Goal: Contribute content

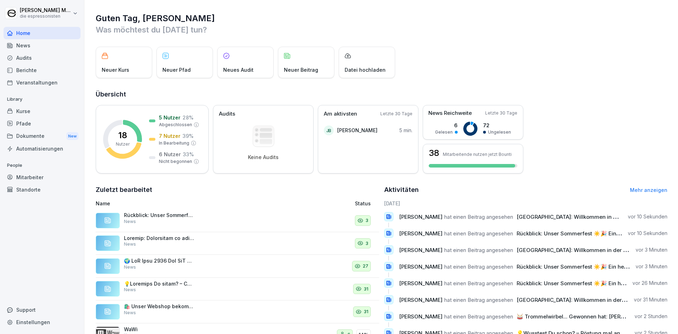
click at [41, 50] on div "News" at bounding box center [42, 45] width 77 height 12
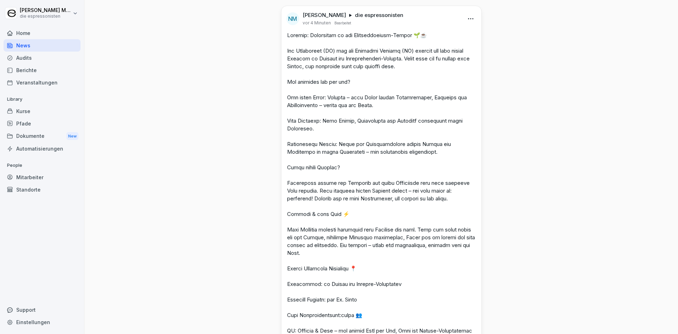
scroll to position [35, 0]
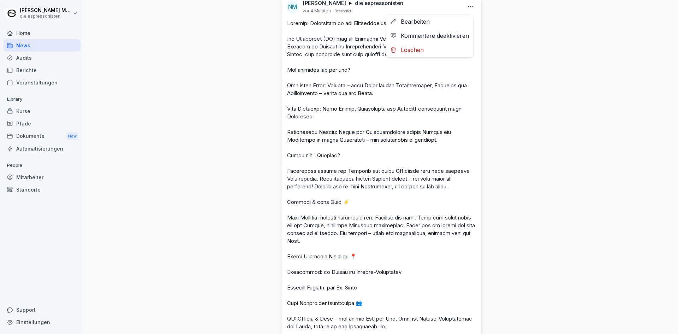
click at [469, 8] on html "[PERSON_NAME] die espressonisten Home News Audits Berichte Veranstaltungen Libr…" at bounding box center [339, 167] width 678 height 334
click at [449, 22] on div "Bearbeiten" at bounding box center [429, 21] width 87 height 14
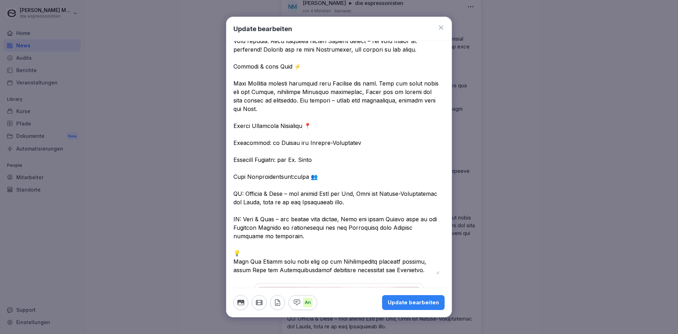
scroll to position [212, 0]
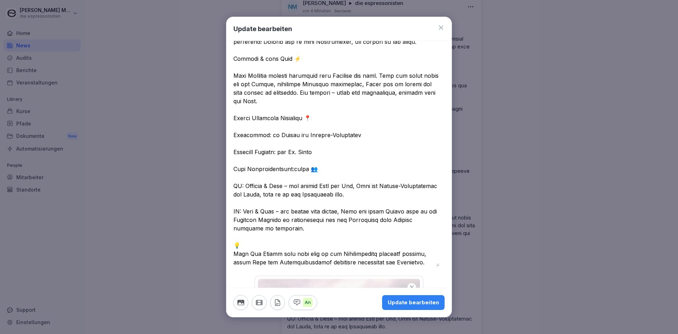
drag, startPoint x: 320, startPoint y: 155, endPoint x: 232, endPoint y: 116, distance: 95.8
click at [232, 116] on div at bounding box center [338, 124] width 225 height 531
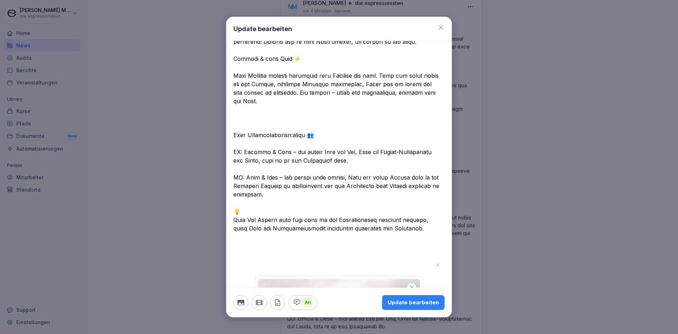
scroll to position [189, 0]
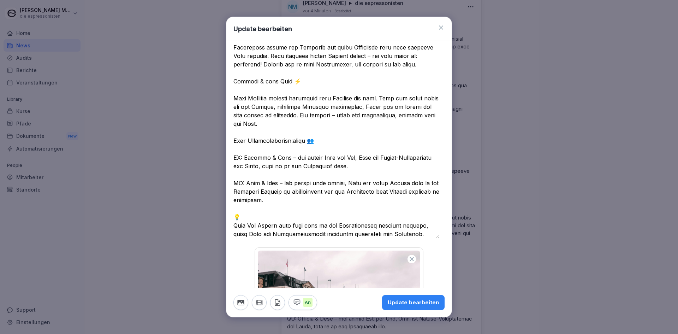
type textarea "**********"
click at [430, 303] on div "Update bearbeiten" at bounding box center [413, 302] width 51 height 8
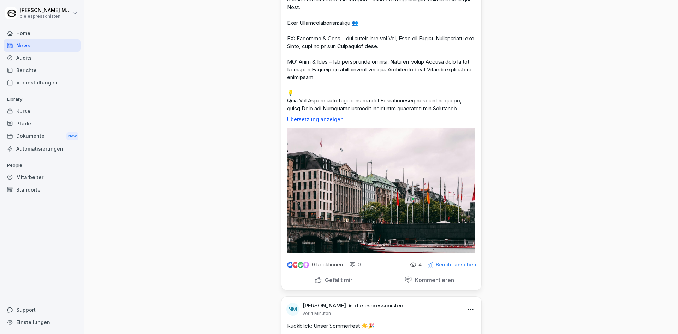
scroll to position [318, 0]
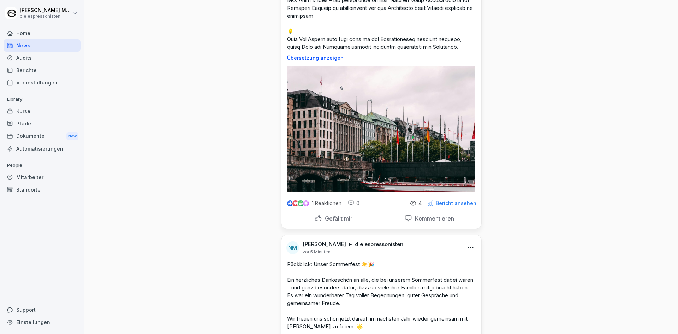
scroll to position [353, 0]
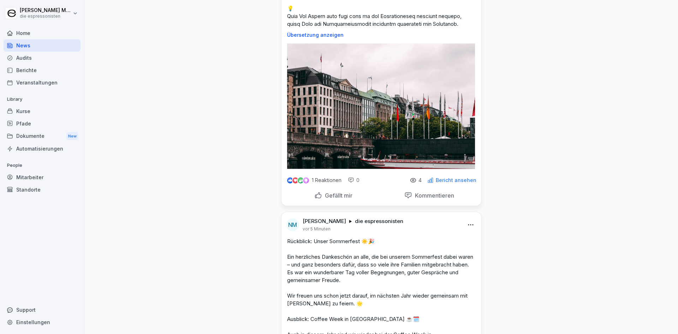
click at [438, 181] on p "Bericht ansehen" at bounding box center [456, 180] width 41 height 6
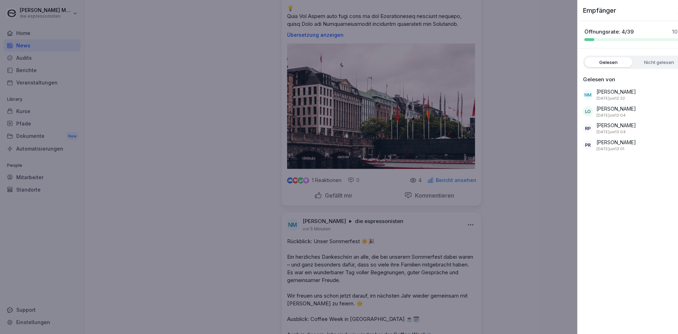
click at [516, 108] on div at bounding box center [339, 167] width 678 height 334
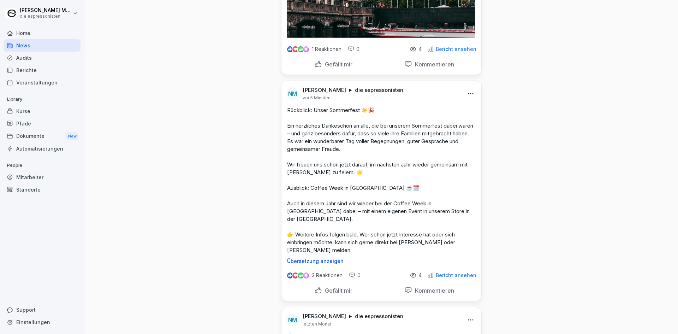
scroll to position [494, 0]
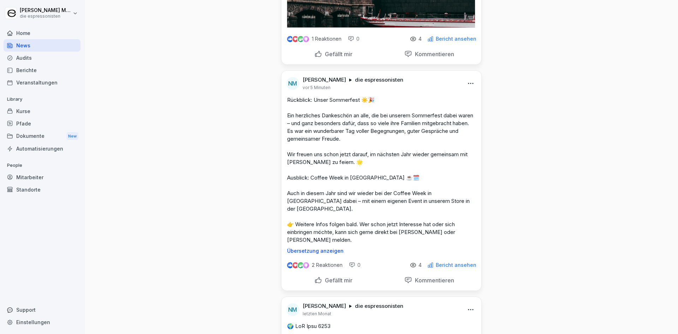
click at [450, 262] on p "Bericht ansehen" at bounding box center [456, 265] width 41 height 6
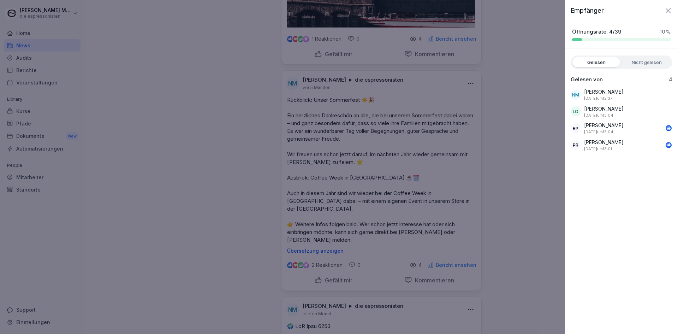
click at [468, 233] on div at bounding box center [339, 167] width 678 height 334
